Goal: Information Seeking & Learning: Understand process/instructions

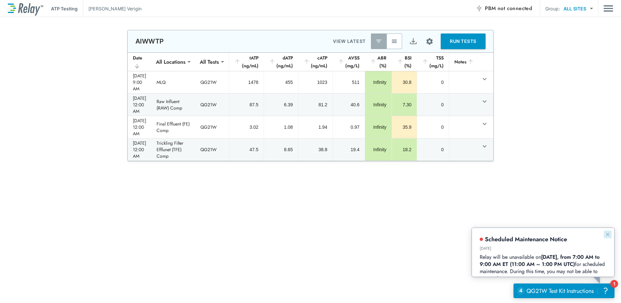
click at [607, 233] on icon "Dismiss announcement" at bounding box center [606, 233] width 3 height 3
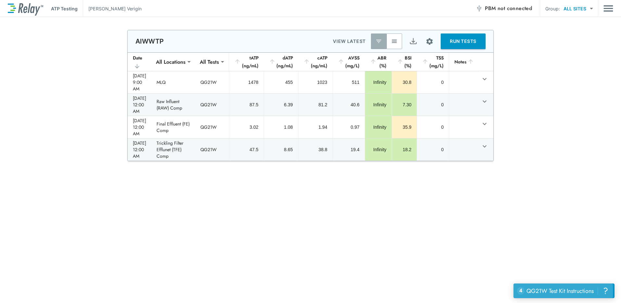
click at [557, 291] on div "QG21W Test Kit Instructions" at bounding box center [559, 290] width 67 height 8
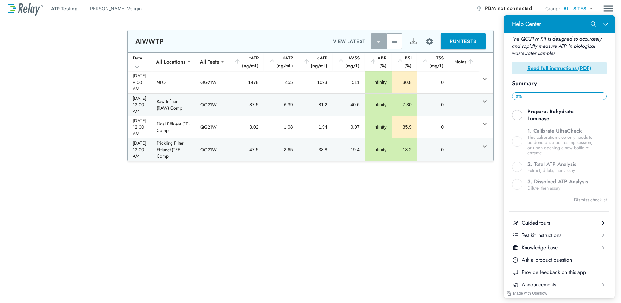
scroll to position [115, 0]
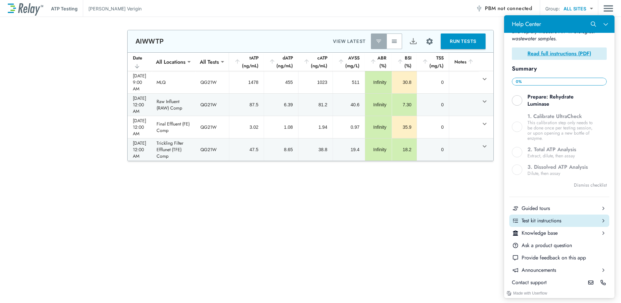
click at [558, 217] on div "Test kit instructions" at bounding box center [558, 220] width 75 height 7
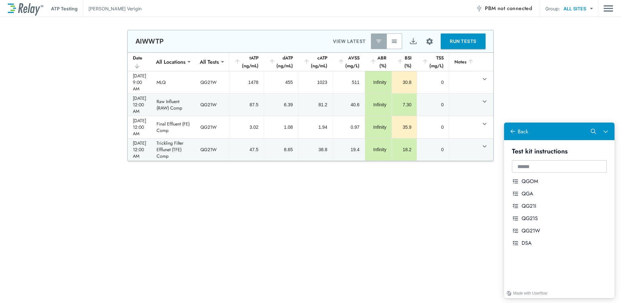
scroll to position [0, 0]
click at [530, 193] on div "QGA" at bounding box center [563, 193] width 85 height 7
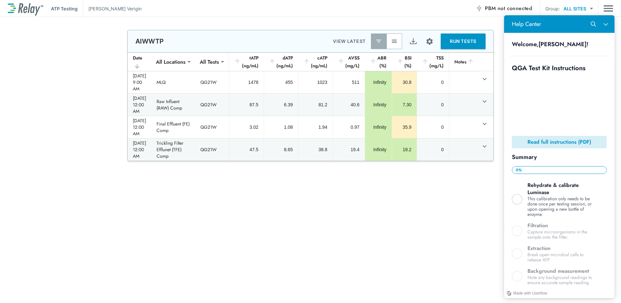
click at [562, 141] on b "Read full instructions (PDF)" at bounding box center [559, 141] width 64 height 7
